Goal: Download file/media

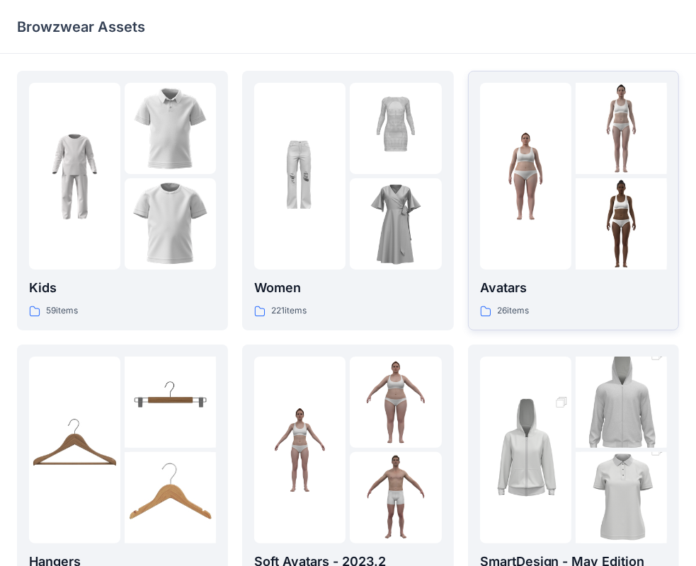
click at [564, 261] on div at bounding box center [525, 176] width 91 height 187
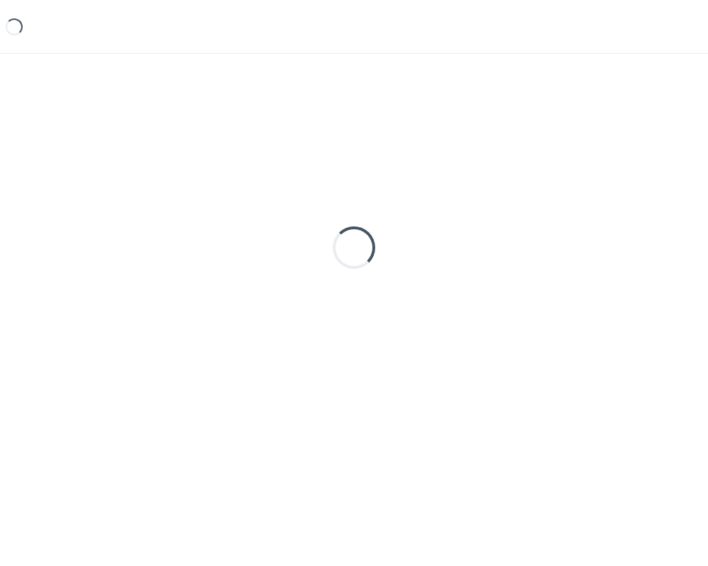
click at [564, 261] on div "Loading..." at bounding box center [354, 248] width 674 height 354
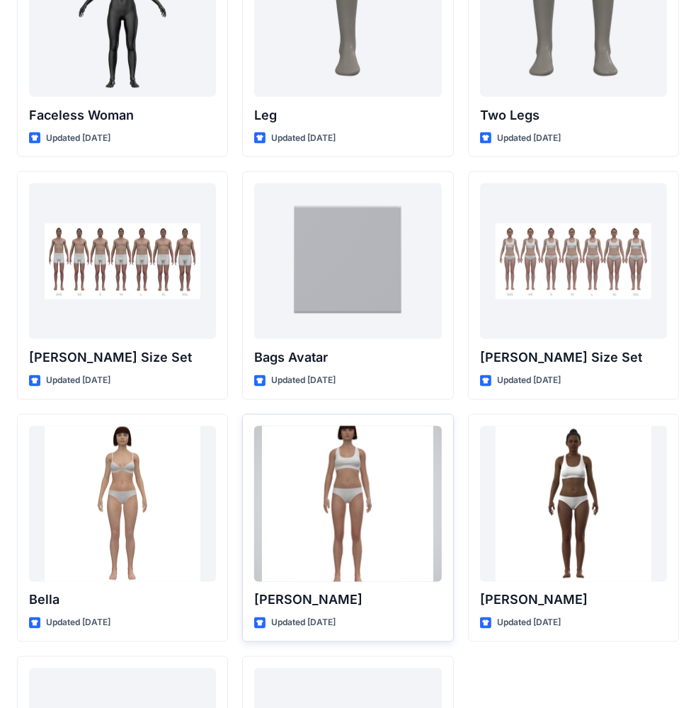
scroll to position [1545, 0]
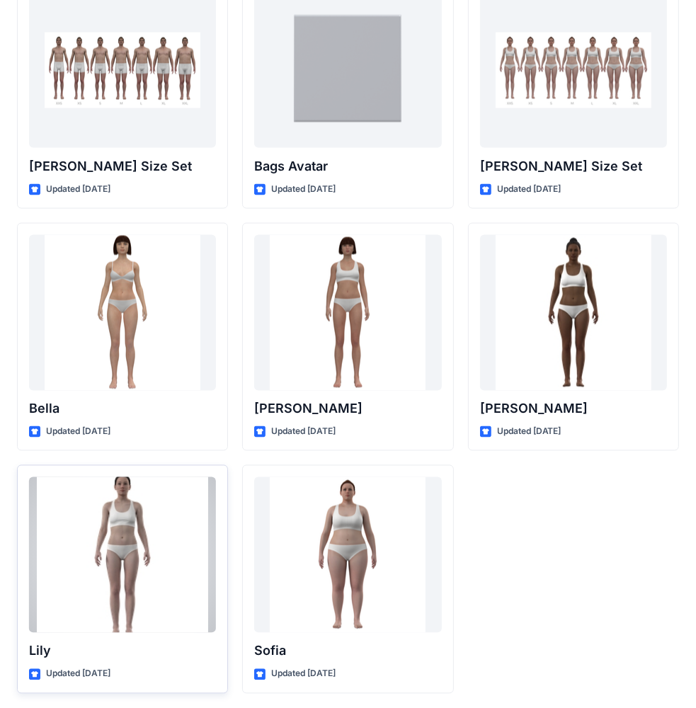
click at [160, 516] on div at bounding box center [122, 555] width 187 height 156
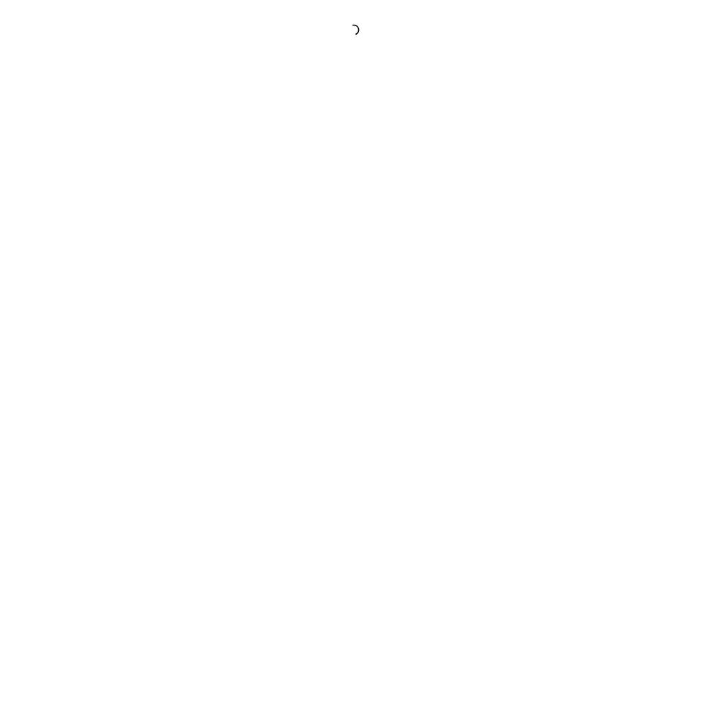
click at [160, 516] on div at bounding box center [354, 354] width 708 height 708
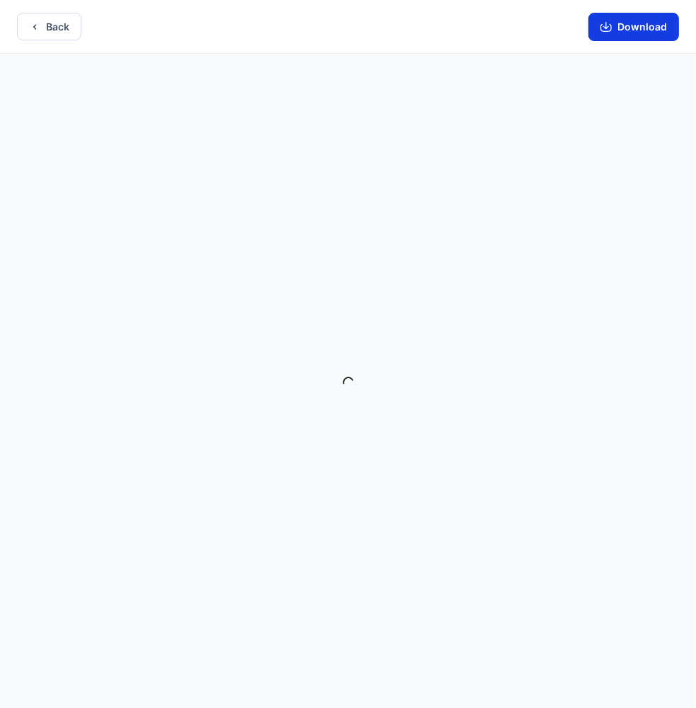
click at [640, 32] on button "Download" at bounding box center [633, 27] width 91 height 28
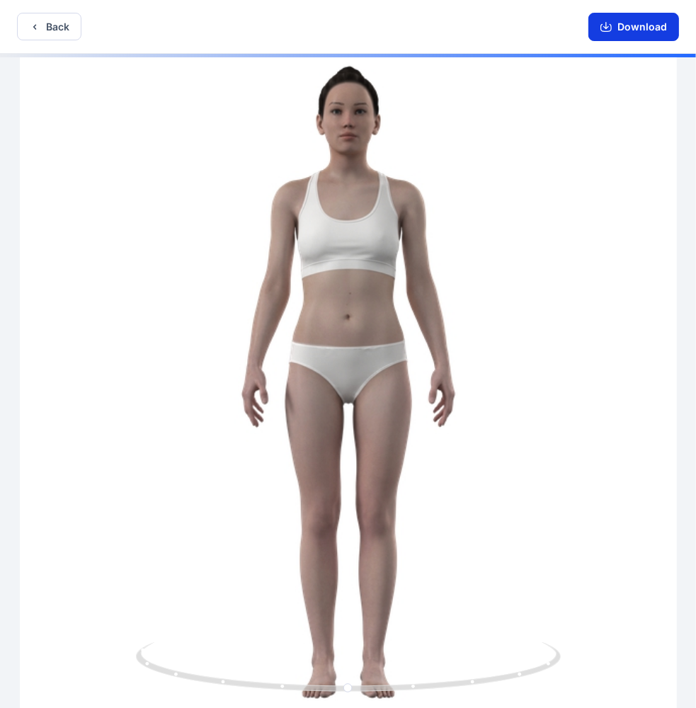
click at [619, 29] on button "Download" at bounding box center [633, 27] width 91 height 28
click at [619, 31] on button "Download" at bounding box center [633, 27] width 91 height 28
click at [626, 30] on button "Download" at bounding box center [633, 27] width 91 height 28
